Goal: Task Accomplishment & Management: Manage account settings

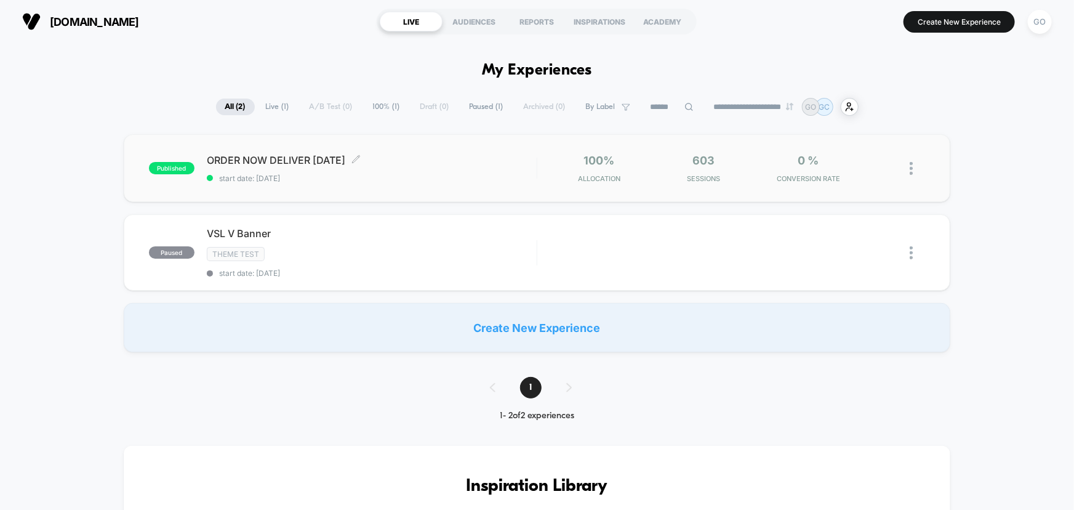
click at [255, 162] on span "ORDER NOW DELIVER [DATE] Click to edit experience details" at bounding box center [372, 160] width 330 height 12
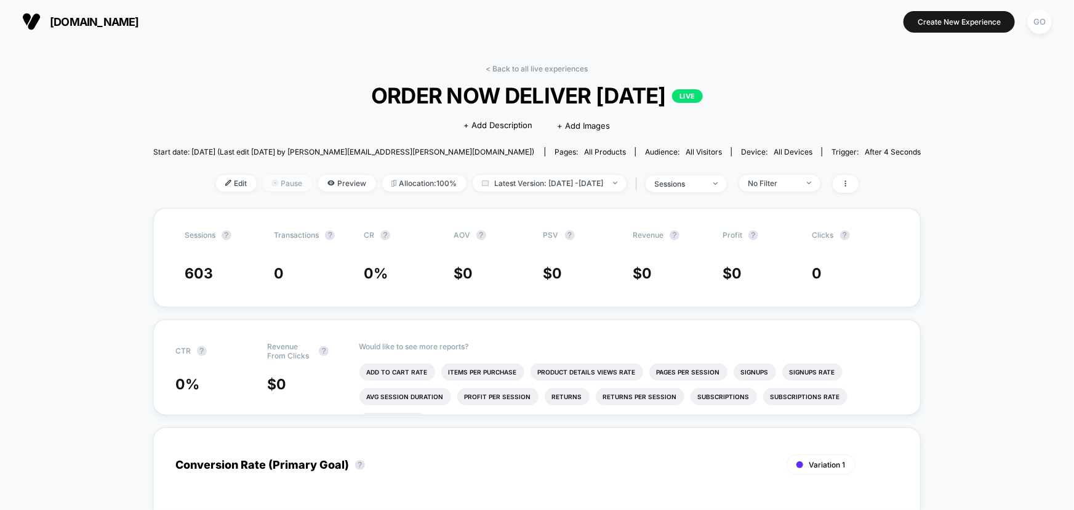
click at [268, 179] on span "Pause" at bounding box center [287, 183] width 49 height 17
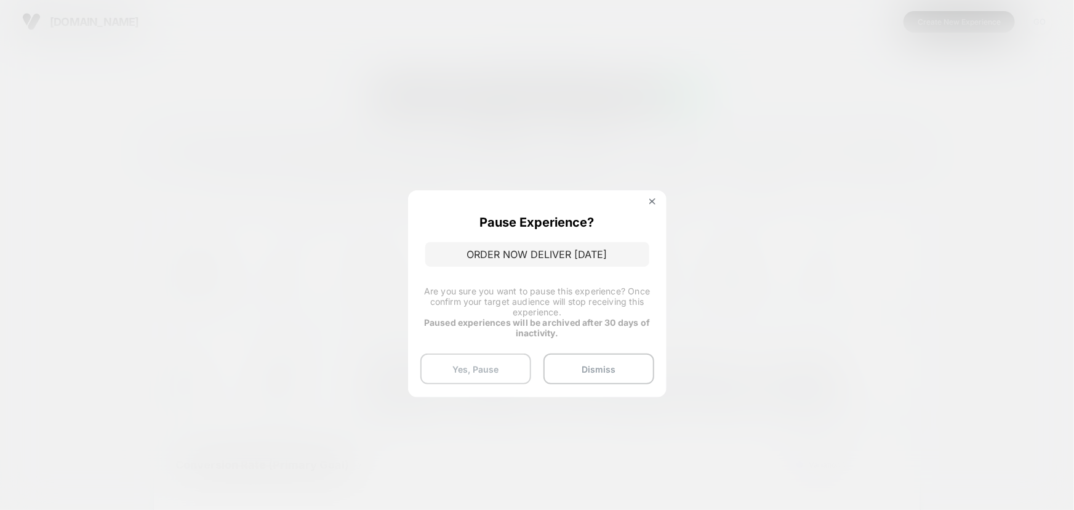
click at [487, 369] on button "Yes, Pause" at bounding box center [475, 368] width 111 height 31
